Goal: Task Accomplishment & Management: Manage account settings

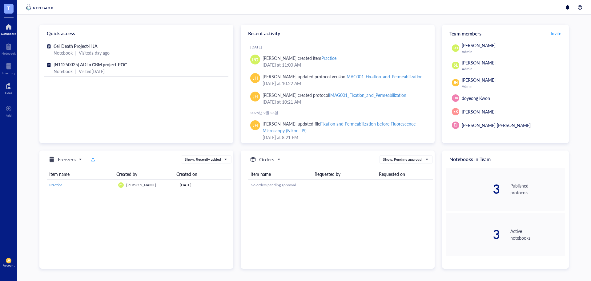
click at [8, 84] on div at bounding box center [8, 86] width 7 height 10
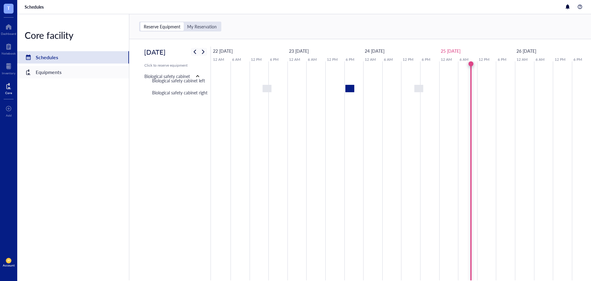
click at [105, 69] on div "Equipments" at bounding box center [73, 72] width 112 height 12
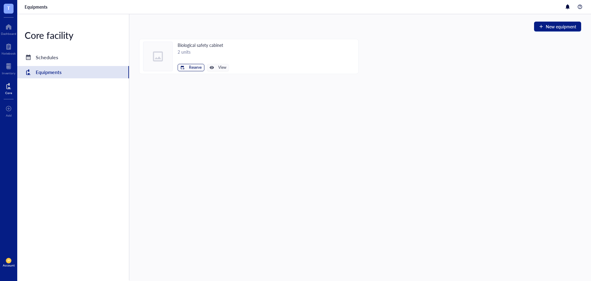
click at [185, 67] on button "Reserve" at bounding box center [191, 67] width 27 height 7
click at [172, 80] on span "Biological safety cabinet left" at bounding box center [172, 78] width 55 height 7
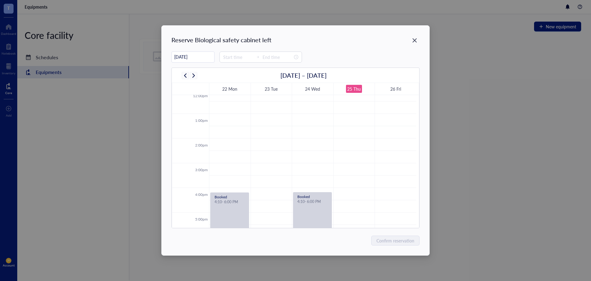
scroll to position [302, 0]
click at [355, 125] on td at bounding box center [312, 131] width 207 height 12
click at [354, 127] on td at bounding box center [312, 131] width 207 height 12
type input "13:30"
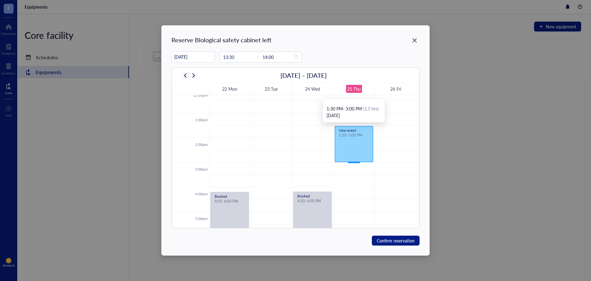
drag, startPoint x: 355, startPoint y: 136, endPoint x: 354, endPoint y: 158, distance: 22.2
click at [354, 158] on div "New event 1:30 - 2:00 PM New event 1:30 - 3:00 PM" at bounding box center [354, 88] width 41 height 591
drag, startPoint x: 353, startPoint y: 160, endPoint x: 353, endPoint y: 168, distance: 7.4
click at [353, 168] on div "New event 1:30 - 3:00 PM New event 1:30 - 3:15 PM" at bounding box center [354, 88] width 41 height 591
click at [353, 171] on div "New event 1:30 - 3:15 PM New event 1:30 - 3:30 PM" at bounding box center [354, 88] width 41 height 591
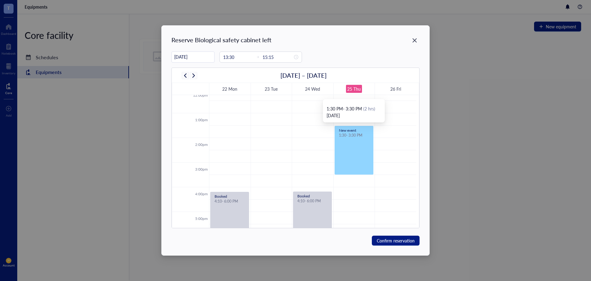
type input "15:30"
click at [402, 241] on span "Confirm reservation" at bounding box center [396, 240] width 38 height 7
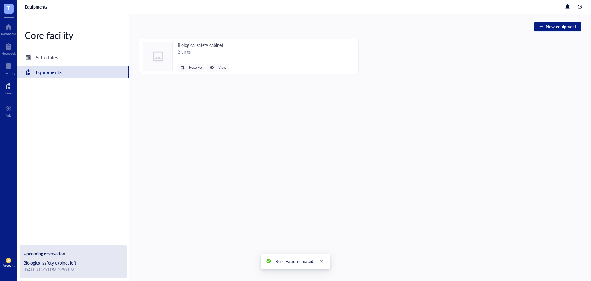
click at [315, 168] on div "New equipment Biological safety cabinet 2 units Reserve View" at bounding box center [360, 147] width 462 height 266
click at [10, 65] on div at bounding box center [9, 66] width 14 height 10
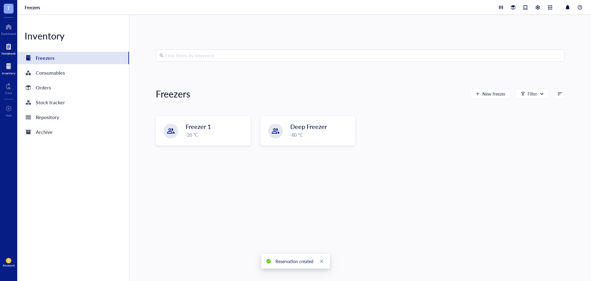
click at [10, 50] on div at bounding box center [9, 47] width 14 height 10
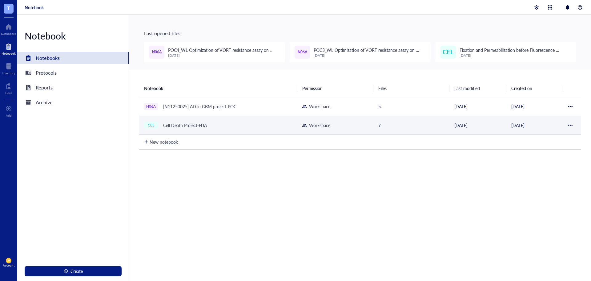
click at [218, 126] on div "CEL Cell Death Project-HJA" at bounding box center [218, 125] width 148 height 9
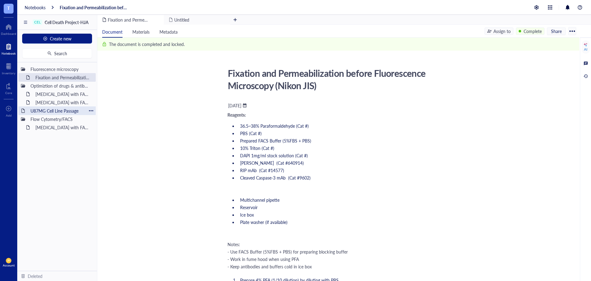
click at [74, 111] on div "U87MG Cell Line Passage" at bounding box center [57, 110] width 59 height 9
